Goal: Task Accomplishment & Management: Manage account settings

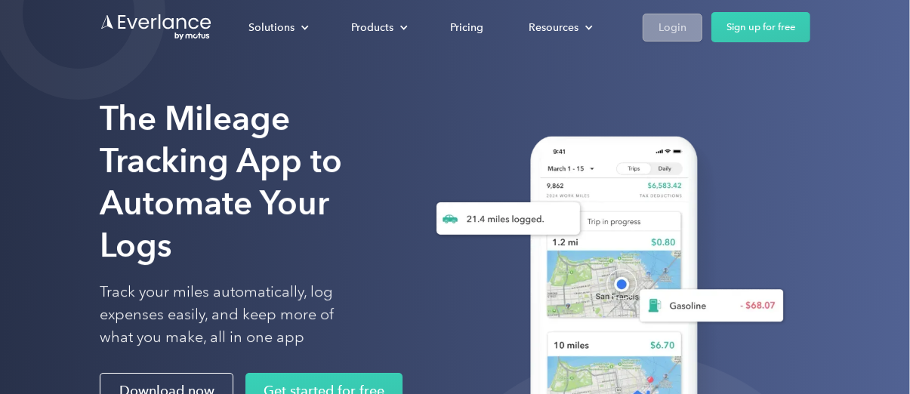
click at [676, 28] on div "Login" at bounding box center [673, 27] width 28 height 19
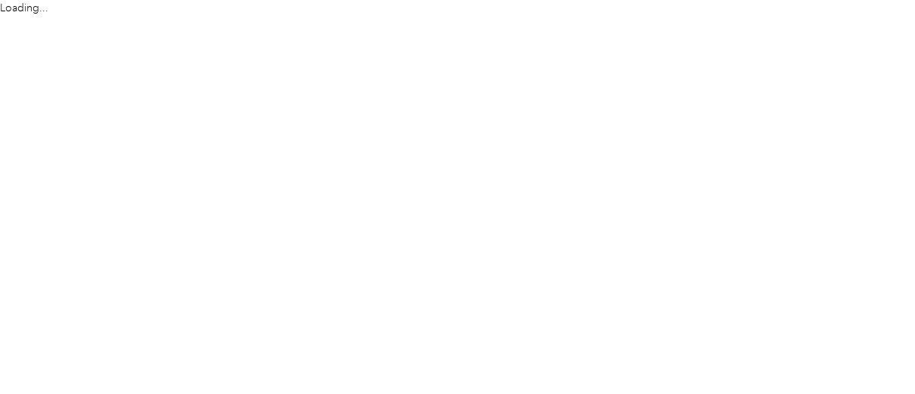
drag, startPoint x: 0, startPoint y: 0, endPoint x: 697, endPoint y: 83, distance: 702.2
click at [697, 83] on html "Loading..." at bounding box center [453, 197] width 907 height 394
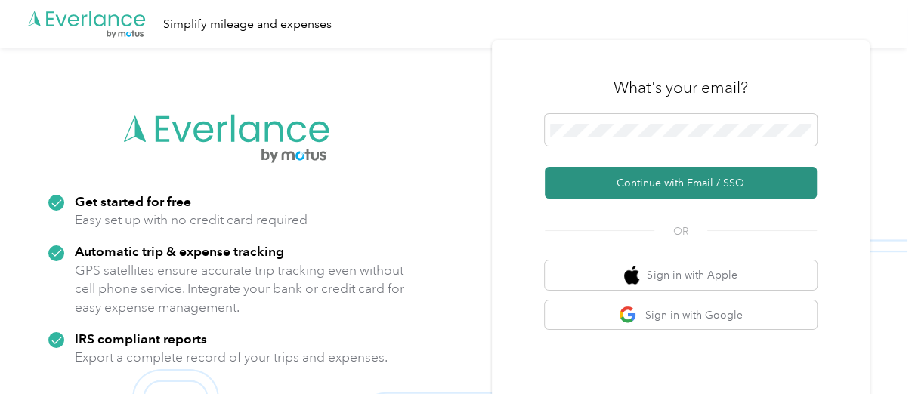
click at [661, 184] on button "Continue with Email / SSO" at bounding box center [681, 183] width 272 height 32
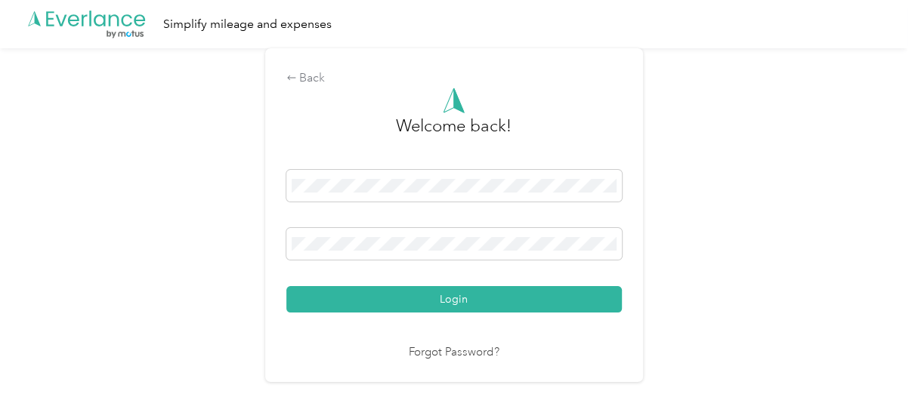
click at [433, 307] on button "Login" at bounding box center [453, 299] width 335 height 26
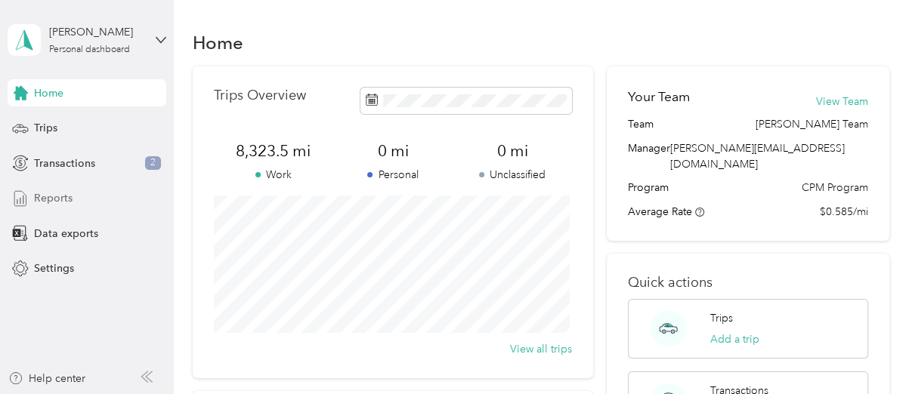
click at [63, 207] on div "Reports" at bounding box center [87, 198] width 159 height 27
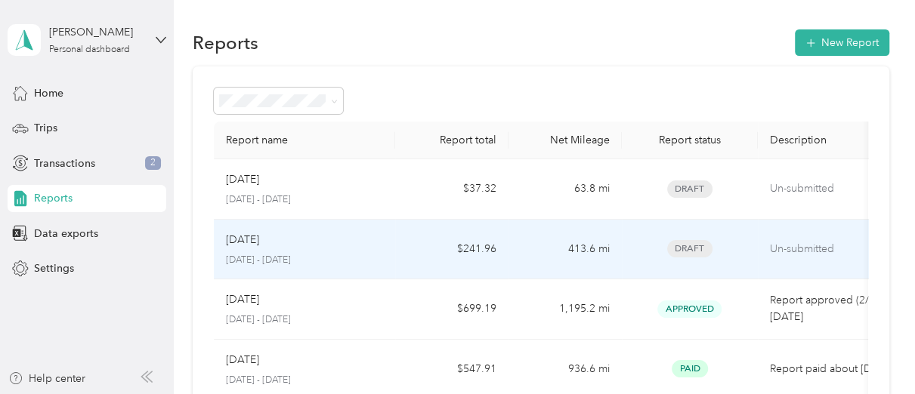
click at [390, 249] on td "Sep [DATE] - [DATE]" at bounding box center [304, 250] width 181 height 60
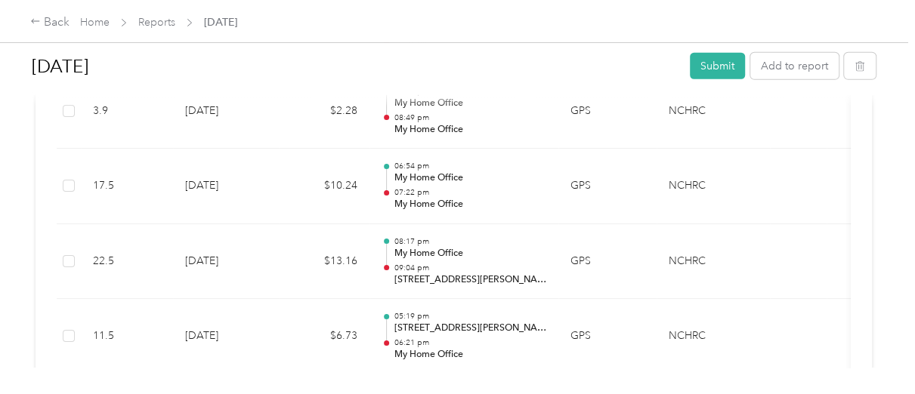
scroll to position [2266, 0]
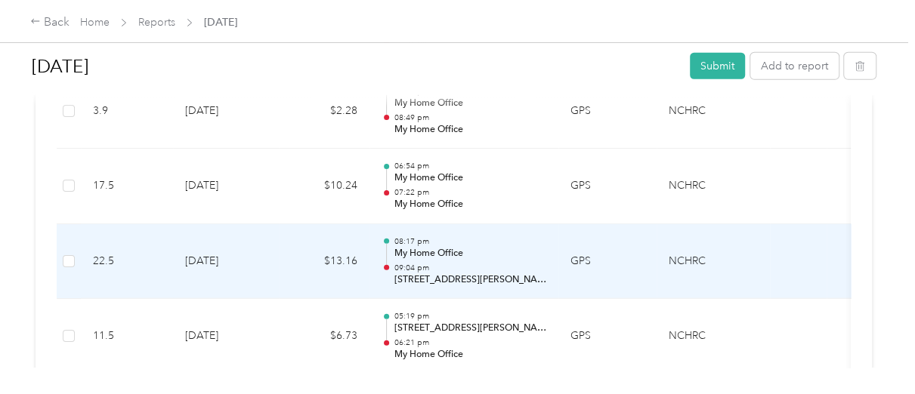
click at [301, 266] on td "$13.16" at bounding box center [324, 262] width 91 height 76
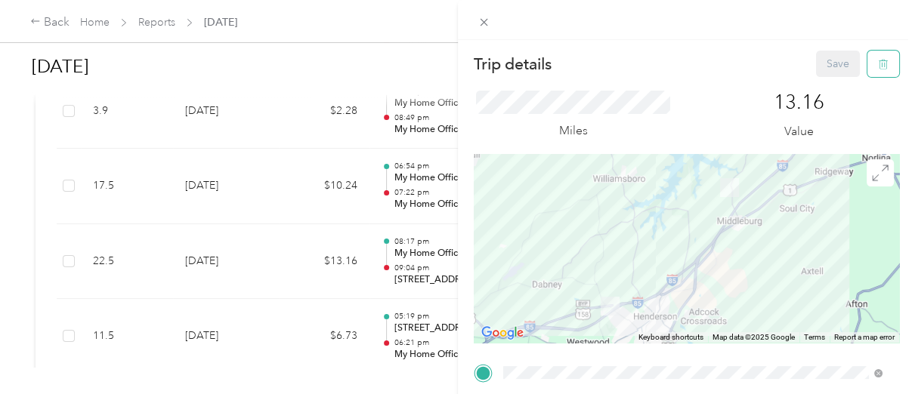
click at [878, 64] on icon "button" at bounding box center [883, 64] width 11 height 11
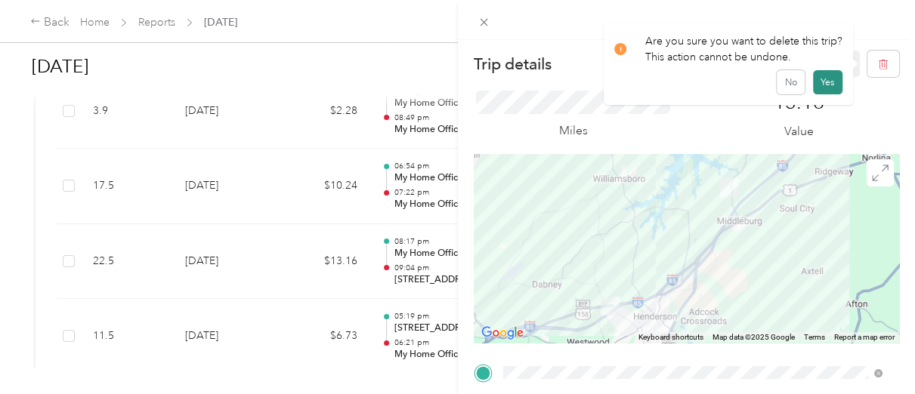
click at [824, 88] on button "Yes" at bounding box center [827, 82] width 29 height 24
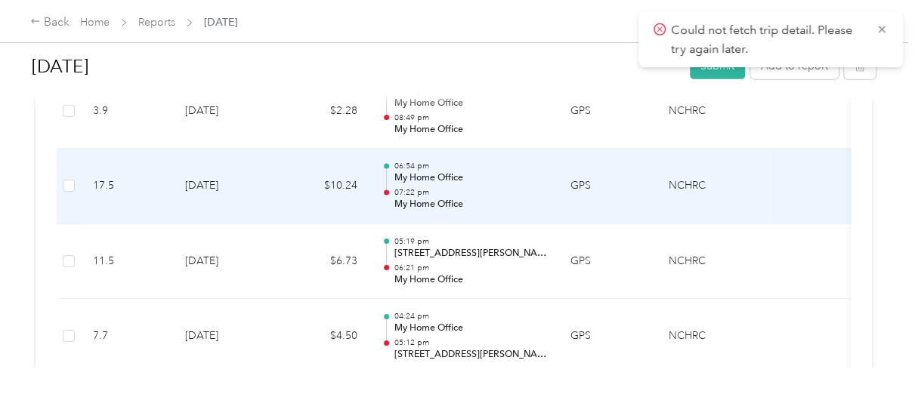
click at [462, 180] on p "My Home Office" at bounding box center [470, 178] width 153 height 14
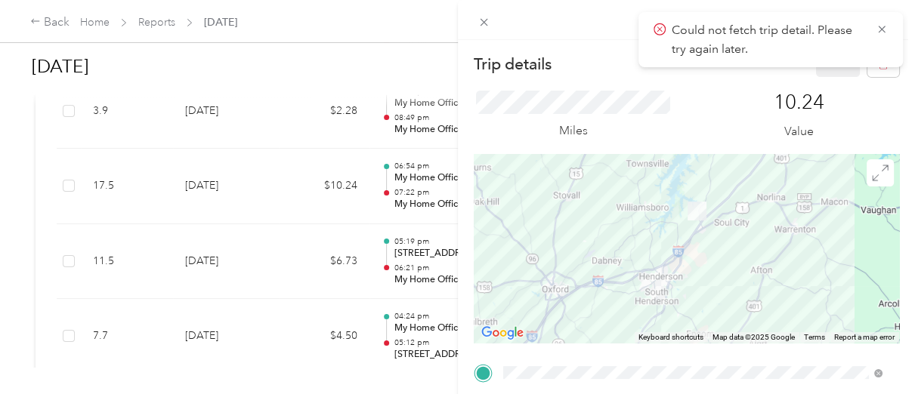
click at [264, 107] on div "Trip details Save This trip cannot be edited because it is either under review,…" at bounding box center [457, 197] width 915 height 394
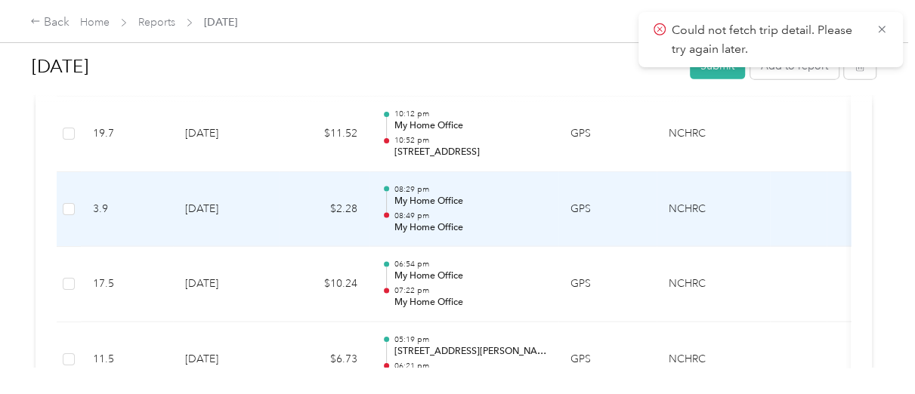
scroll to position [2165, 0]
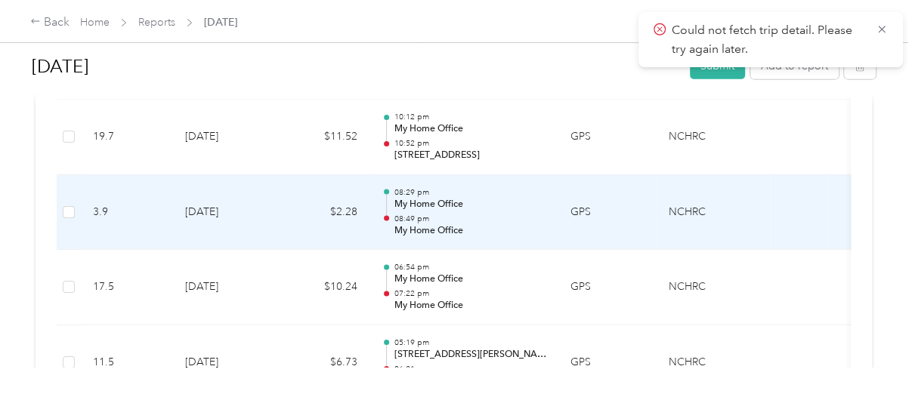
click at [500, 205] on p "My Home Office" at bounding box center [470, 205] width 153 height 14
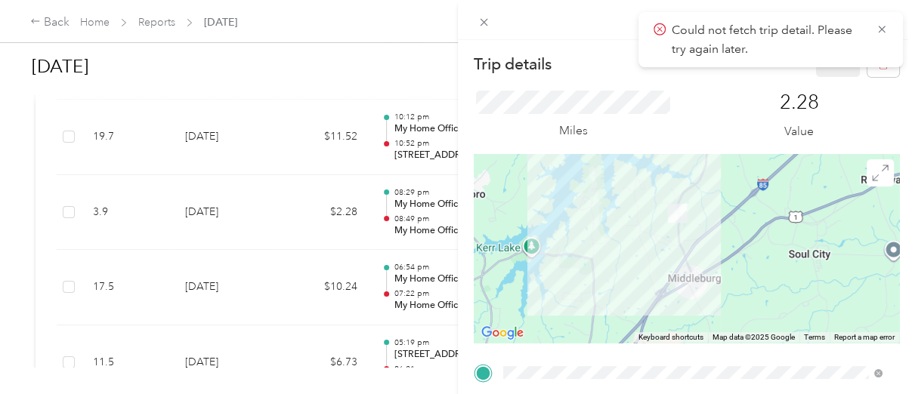
click at [314, 211] on div "Trip details Save This trip cannot be edited because it is either under review,…" at bounding box center [457, 197] width 915 height 394
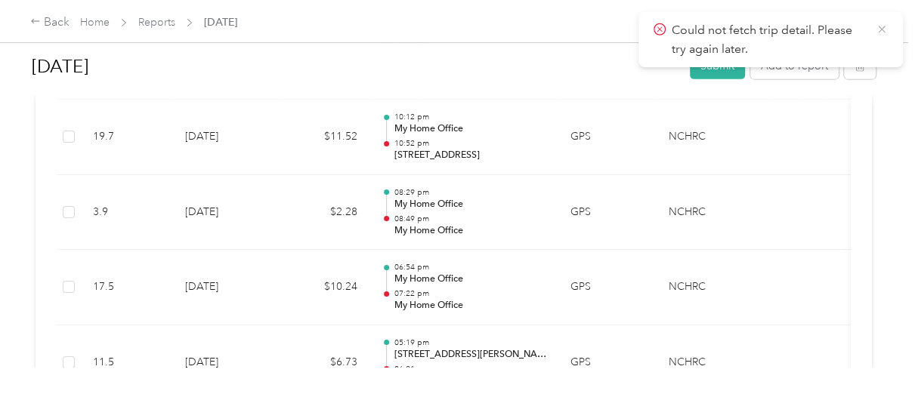
click at [882, 30] on icon at bounding box center [881, 29] width 7 height 7
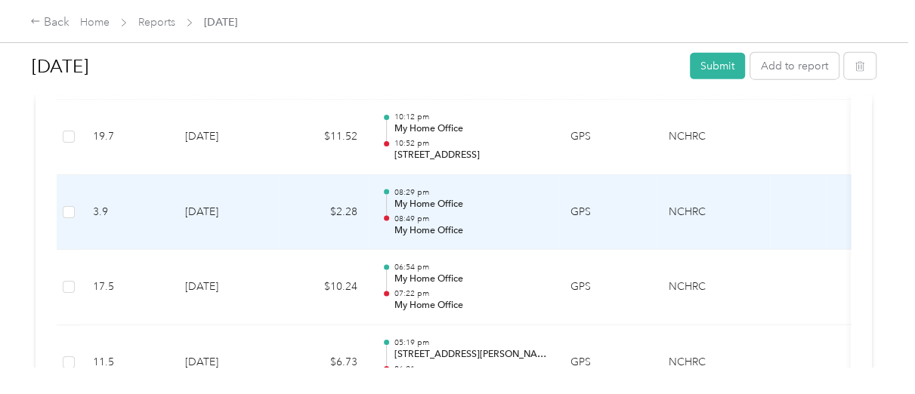
click at [489, 199] on p "My Home Office" at bounding box center [470, 205] width 153 height 14
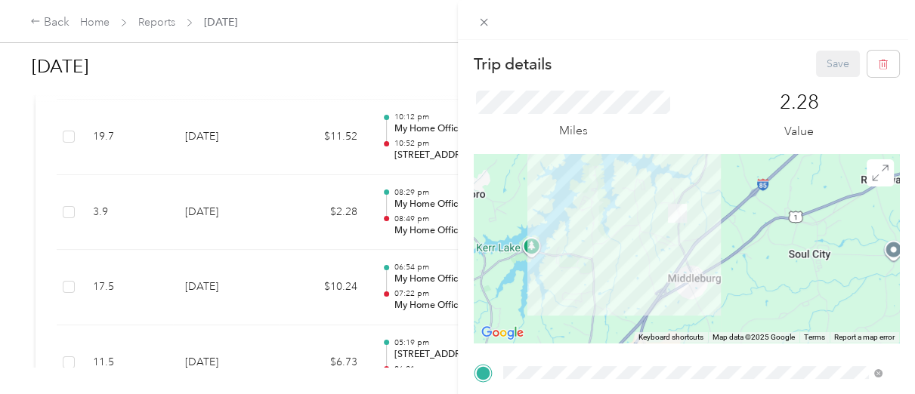
click at [298, 135] on div "Trip details Save This trip cannot be edited because it is either under review,…" at bounding box center [457, 197] width 915 height 394
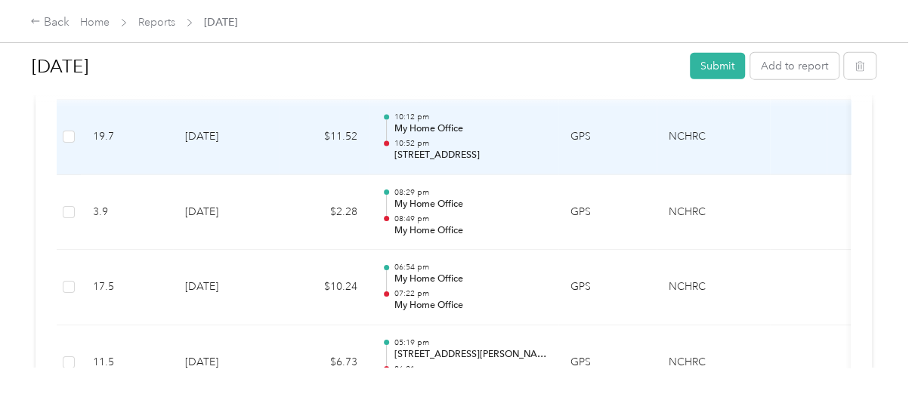
click at [298, 135] on td "$11.52" at bounding box center [324, 138] width 91 height 76
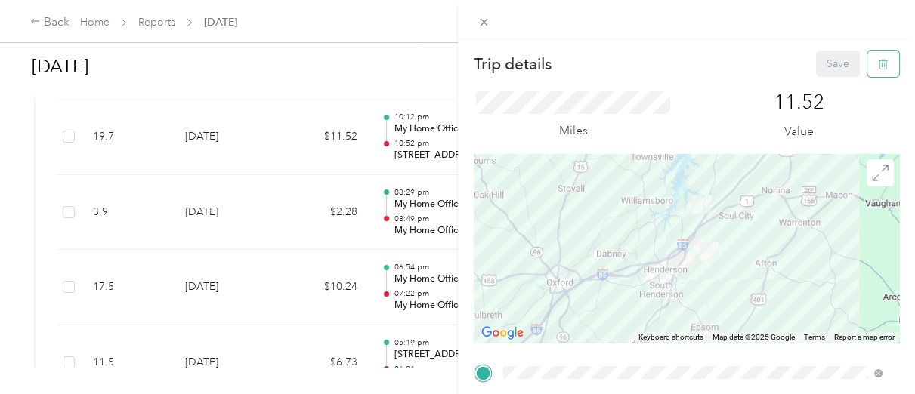
click at [878, 66] on icon "button" at bounding box center [883, 64] width 11 height 11
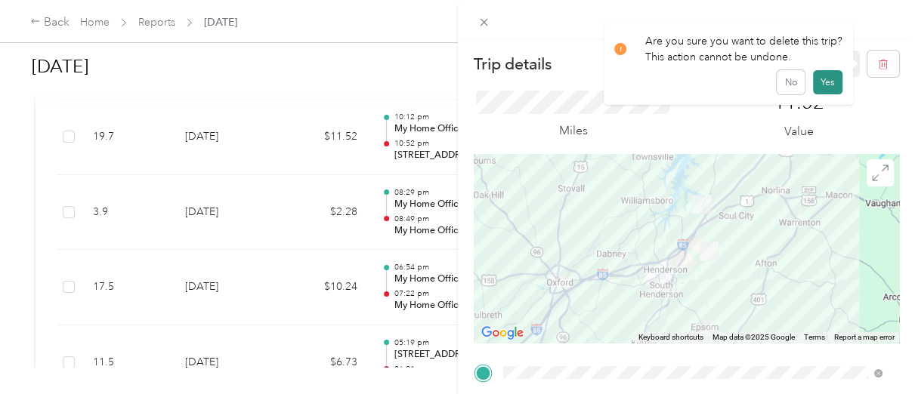
click at [821, 84] on button "Yes" at bounding box center [827, 82] width 29 height 24
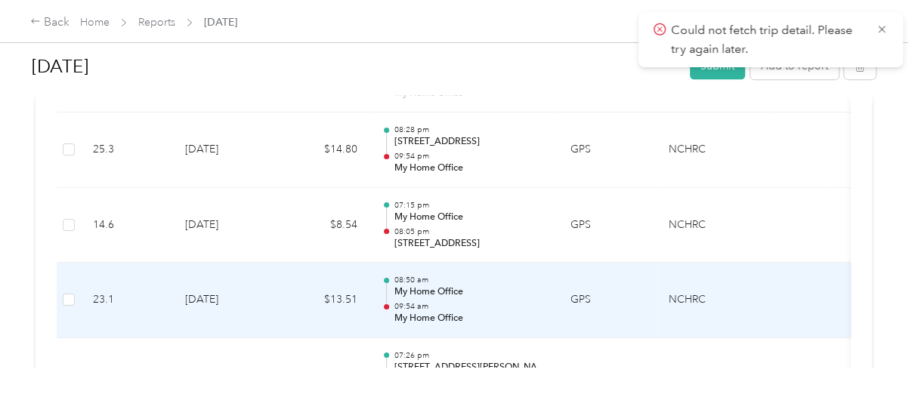
scroll to position [403, 0]
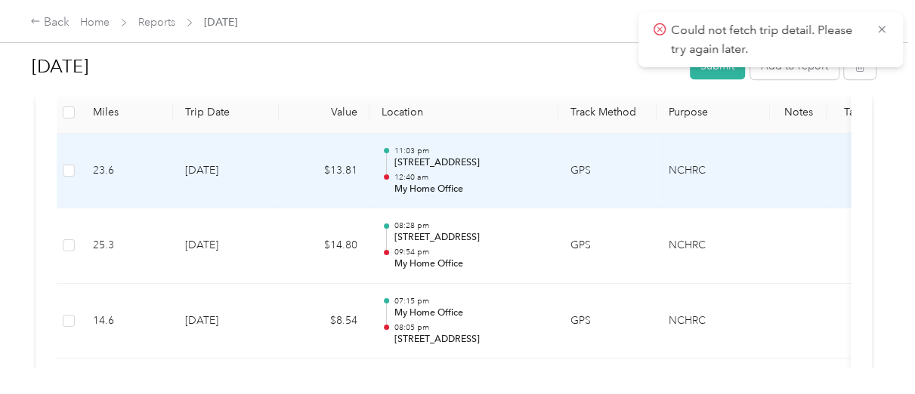
click at [545, 176] on p "12:40 am" at bounding box center [470, 177] width 153 height 11
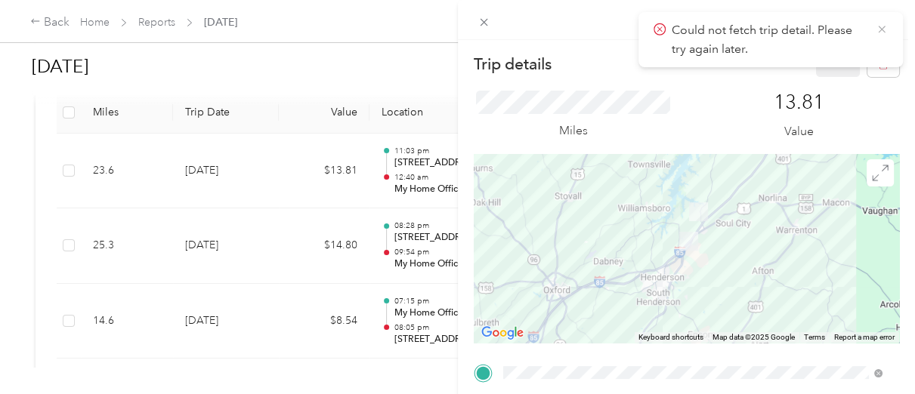
click at [884, 29] on icon at bounding box center [882, 30] width 12 height 14
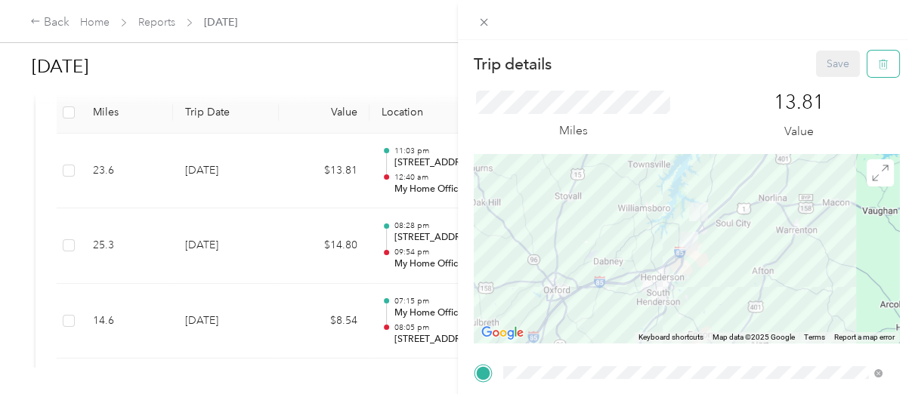
click at [878, 63] on icon "button" at bounding box center [883, 64] width 11 height 11
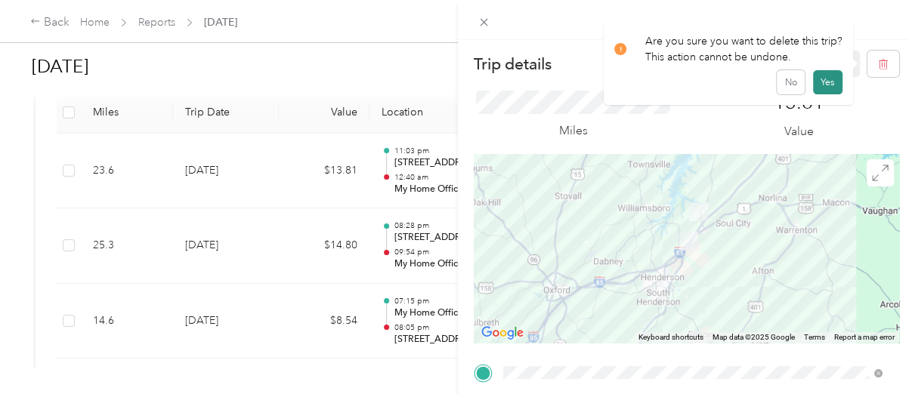
click at [832, 80] on button "Yes" at bounding box center [827, 82] width 29 height 24
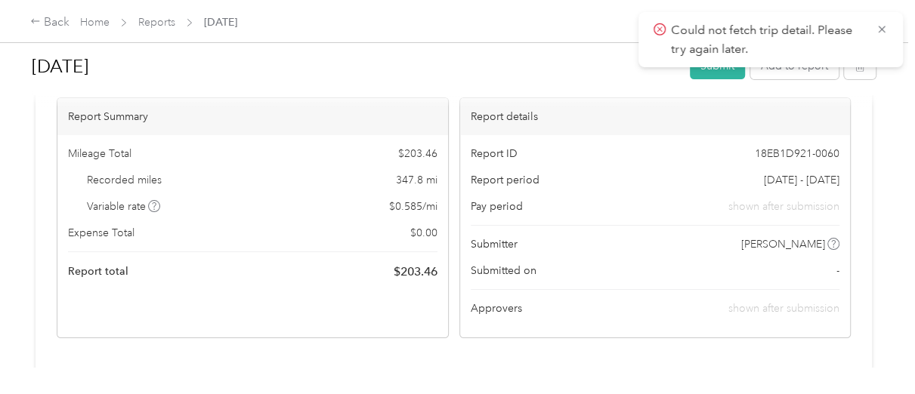
scroll to position [0, 0]
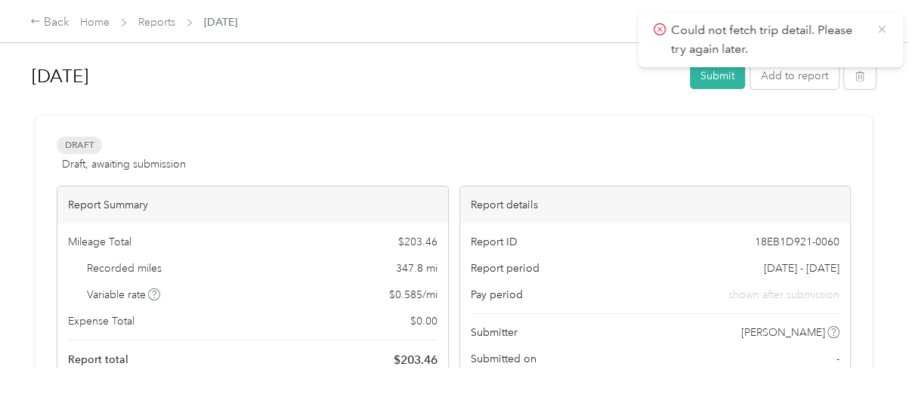
click at [882, 31] on icon at bounding box center [881, 29] width 7 height 7
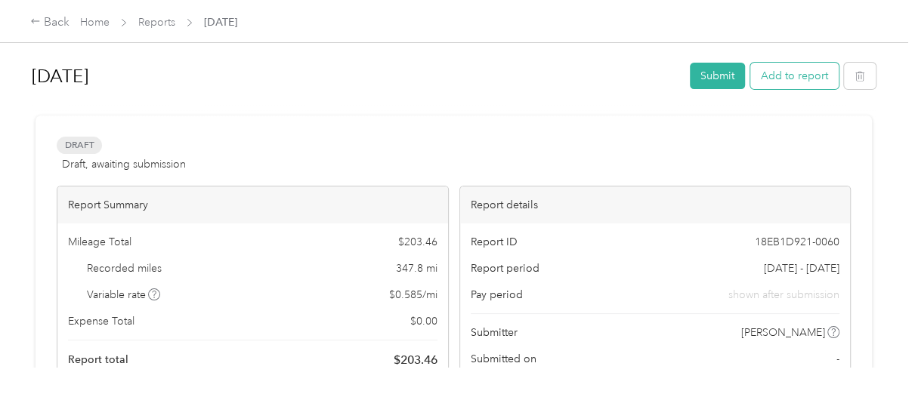
click at [787, 73] on button "Add to report" at bounding box center [794, 76] width 88 height 26
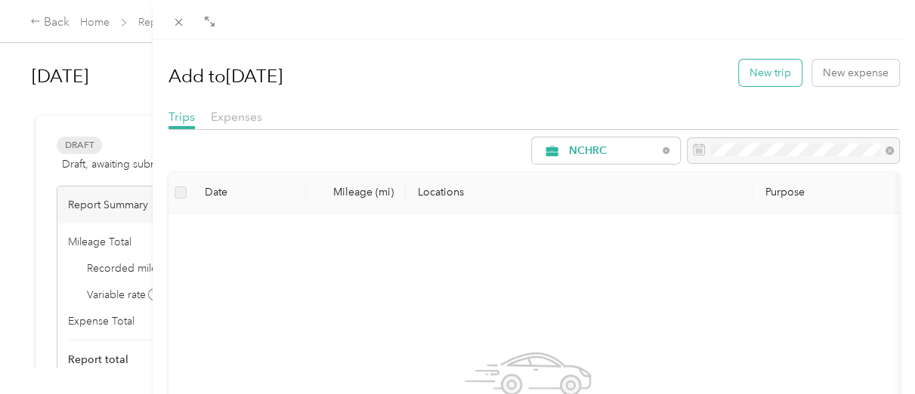
click at [756, 72] on button "New trip" at bounding box center [770, 73] width 63 height 26
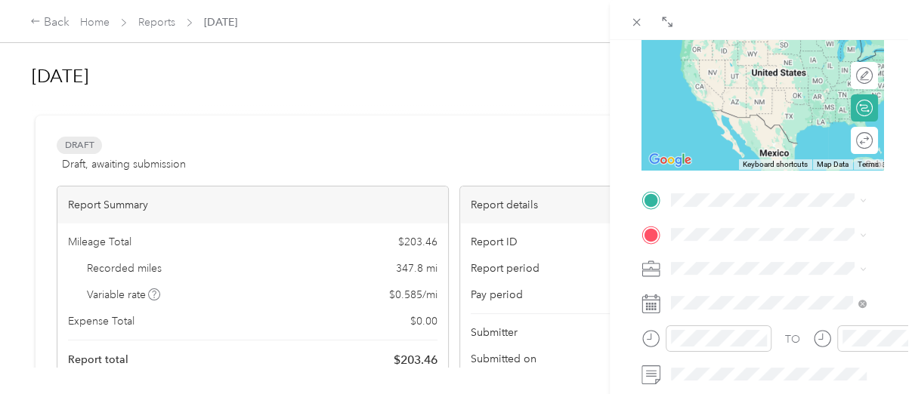
scroll to position [201, 0]
click at [459, 118] on div "BACK New Trip Save This trip cannot be edited because it is either under review…" at bounding box center [457, 197] width 915 height 394
